Goal: Transaction & Acquisition: Purchase product/service

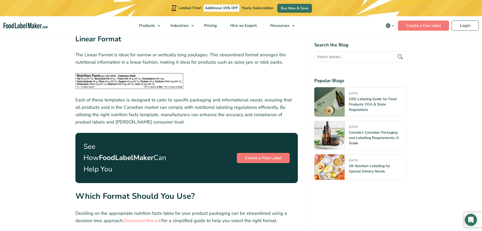
scroll to position [1687, 0]
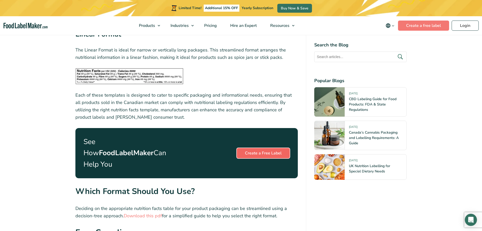
click at [267, 148] on link "Create a Free Label" at bounding box center [263, 153] width 53 height 10
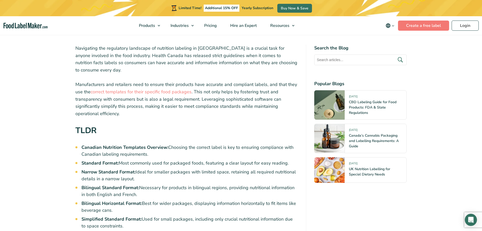
scroll to position [169, 0]
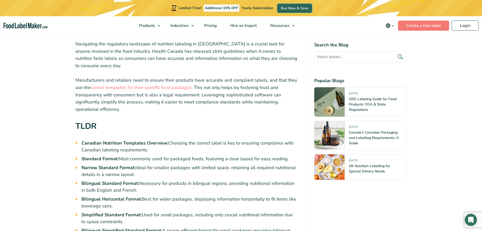
click at [286, 9] on link "Buy Now & Save" at bounding box center [294, 8] width 35 height 9
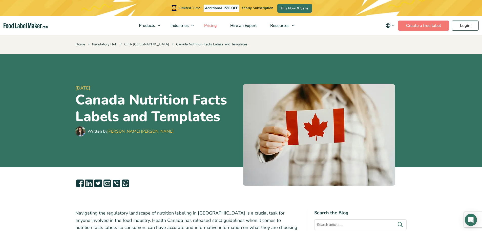
click at [209, 26] on span "Pricing" at bounding box center [210, 26] width 15 height 6
